Goal: Transaction & Acquisition: Download file/media

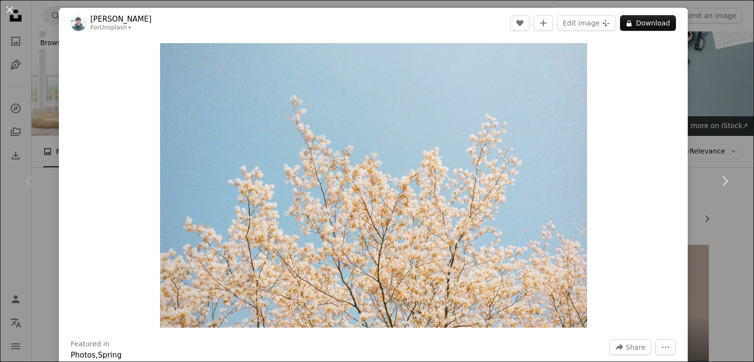
scroll to position [589, 0]
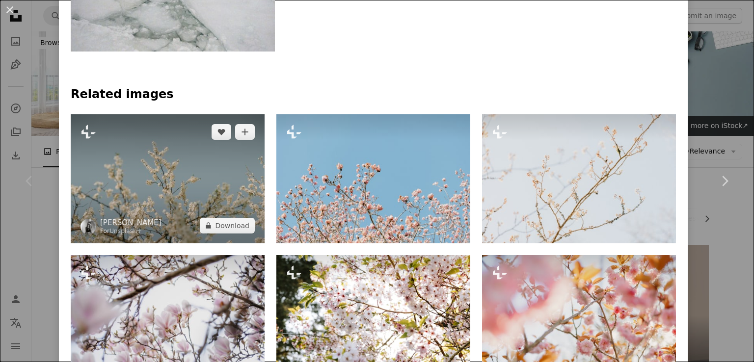
click at [175, 191] on img at bounding box center [168, 178] width 194 height 129
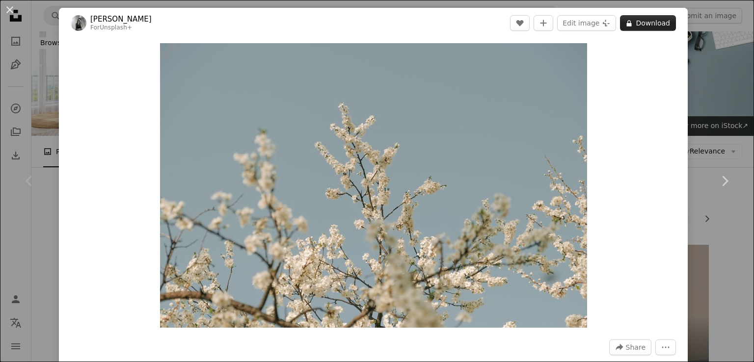
click at [640, 21] on button "A lock Download" at bounding box center [648, 23] width 56 height 16
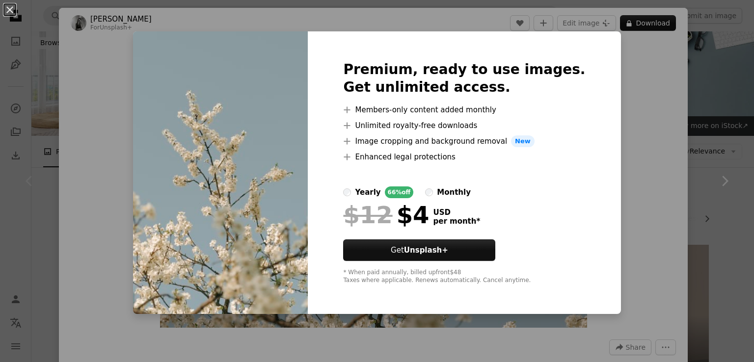
click at [710, 118] on div "An X shape Premium, ready to use images. Get unlimited access. A plus sign Memb…" at bounding box center [377, 181] width 754 height 362
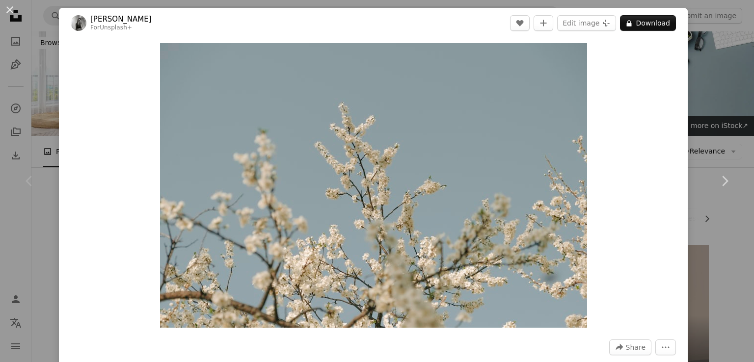
click at [714, 49] on div "An X shape Chevron left Chevron right [PERSON_NAME] For Unsplash+ A heart A plu…" at bounding box center [377, 181] width 754 height 362
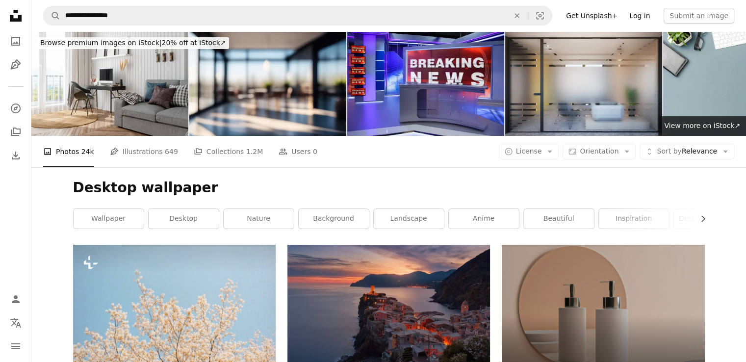
click at [647, 16] on link "Log in" at bounding box center [640, 16] width 32 height 16
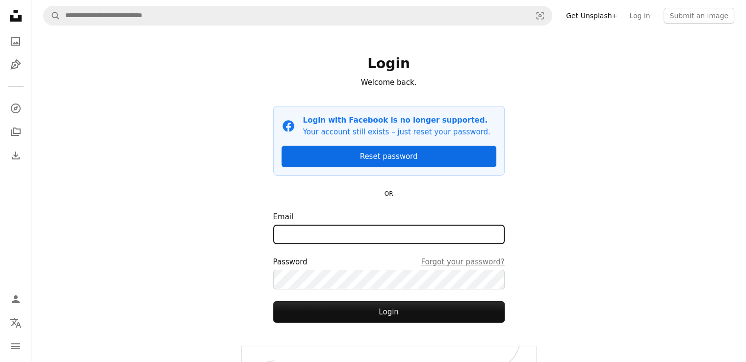
type input "**********"
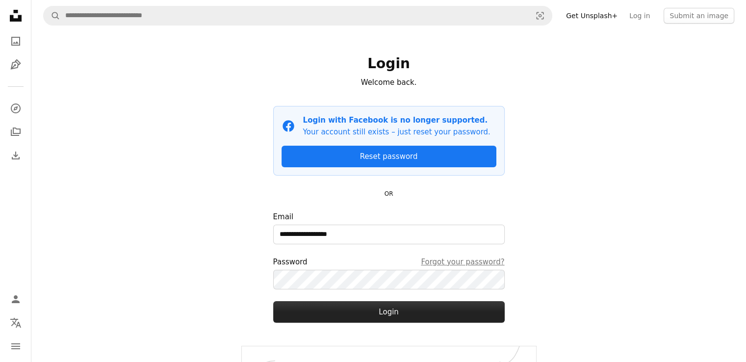
click at [375, 310] on button "Login" at bounding box center [389, 312] width 232 height 22
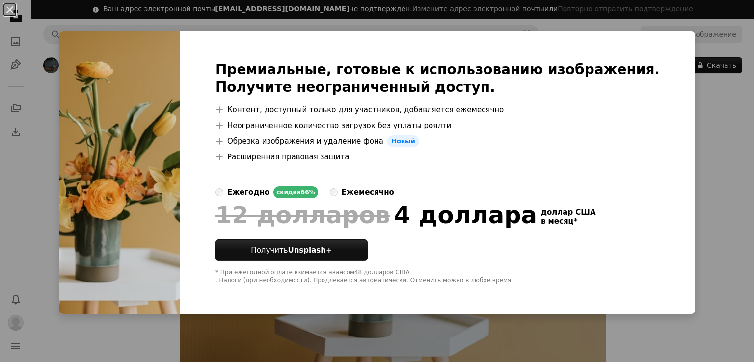
click at [701, 134] on div "An X shape Премиальные, готовые к использованию изображения. Получите неогранич…" at bounding box center [377, 181] width 754 height 362
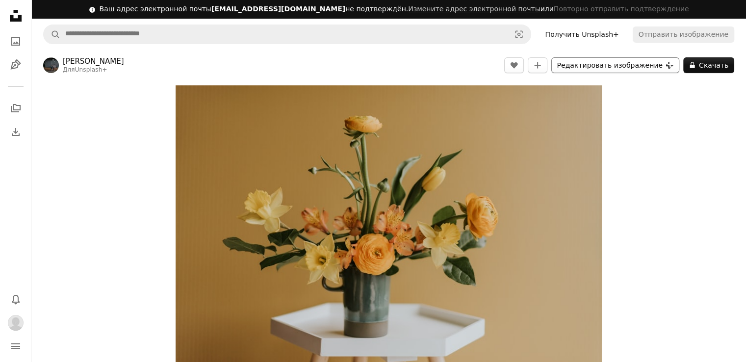
click at [659, 65] on font "Редактировать изображение" at bounding box center [609, 65] width 105 height 8
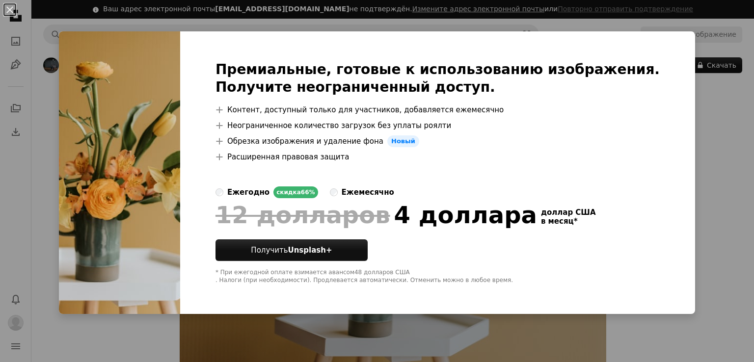
drag, startPoint x: 709, startPoint y: 134, endPoint x: 708, endPoint y: 122, distance: 11.8
click at [708, 134] on div "An X shape Премиальные, готовые к использованию изображения. Получите неогранич…" at bounding box center [377, 181] width 754 height 362
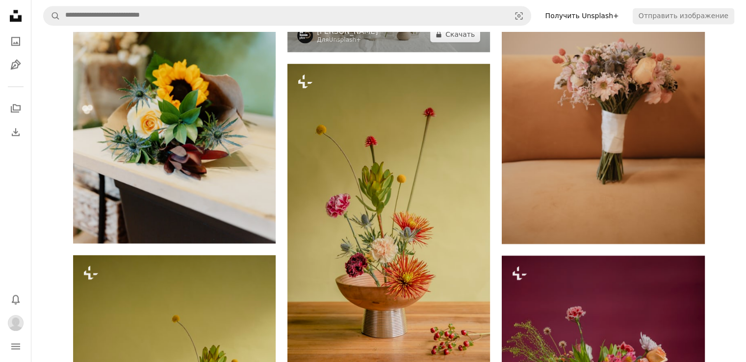
scroll to position [1472, 0]
